Goal: Complete application form

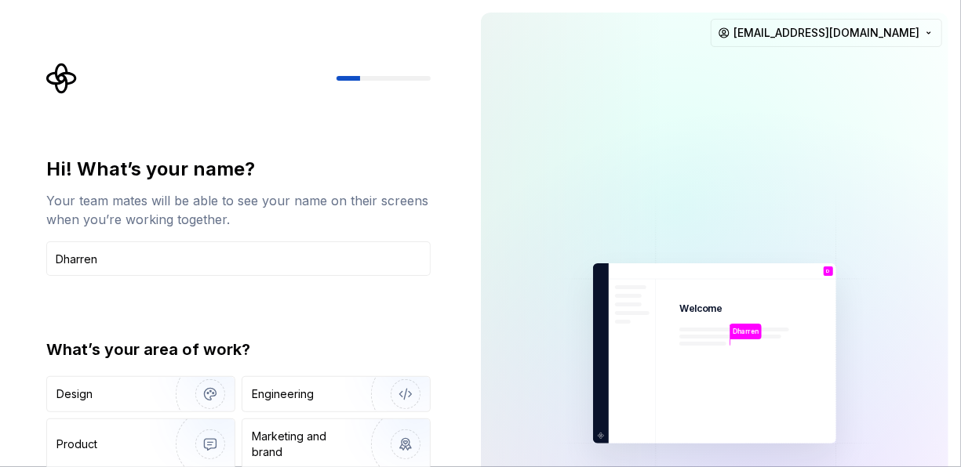
type input "Dharren"
click at [352, 326] on div "Hi! What’s your name? Your team mates will be able to see your name on their sc…" at bounding box center [238, 335] width 384 height 356
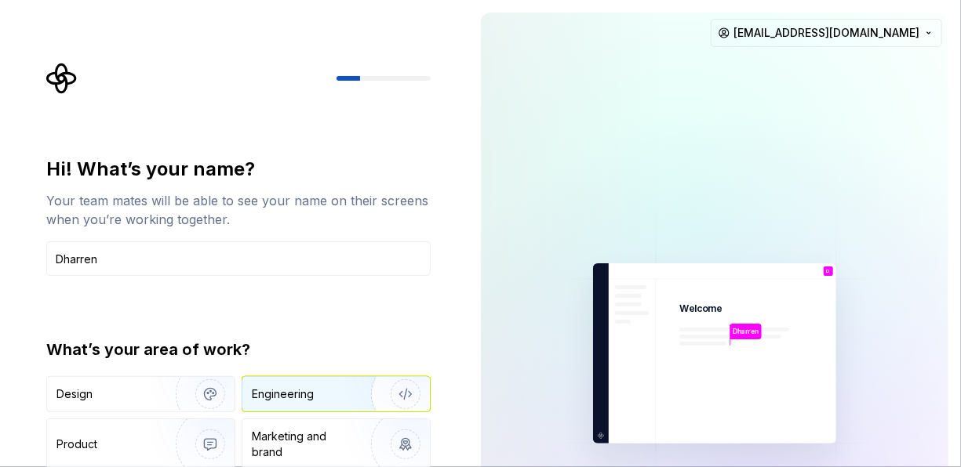
click at [346, 394] on img "button" at bounding box center [395, 394] width 100 height 105
click at [373, 75] on div at bounding box center [238, 78] width 384 height 31
click at [827, 148] on img at bounding box center [714, 354] width 353 height 412
click at [535, 95] on div at bounding box center [575, 354] width 188 height 682
